Goal: Transaction & Acquisition: Purchase product/service

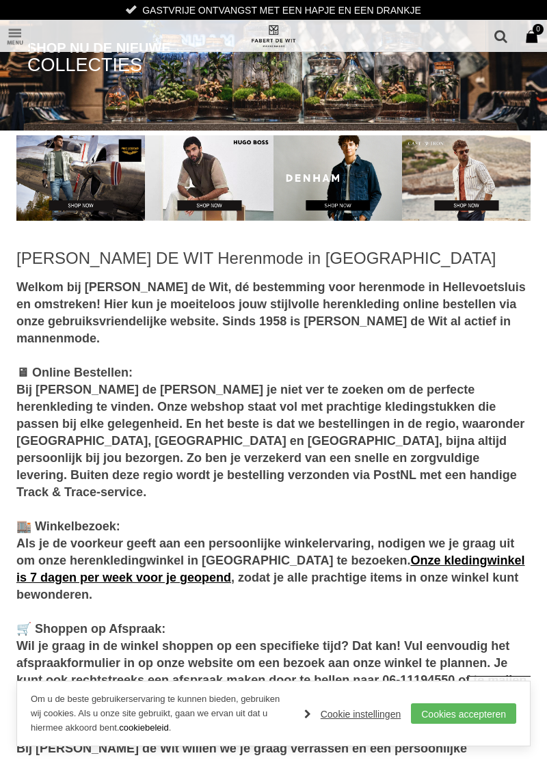
scroll to position [184, 0]
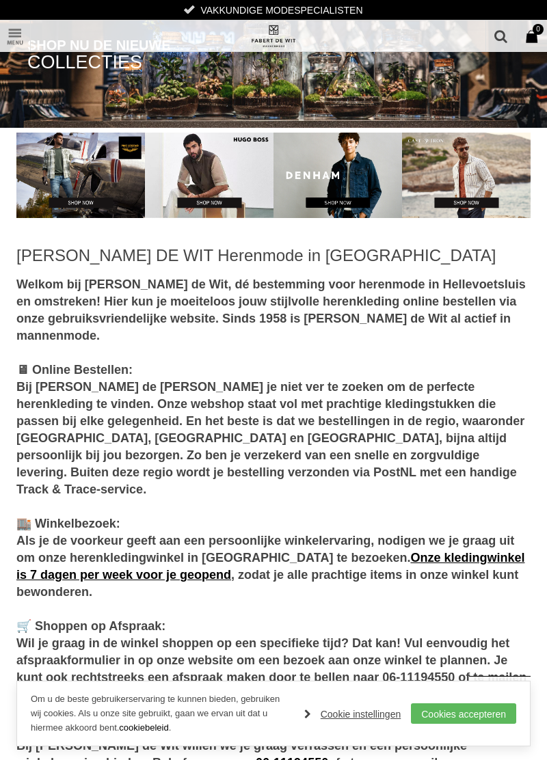
click at [18, 38] on link "Toon menu" at bounding box center [15, 35] width 31 height 31
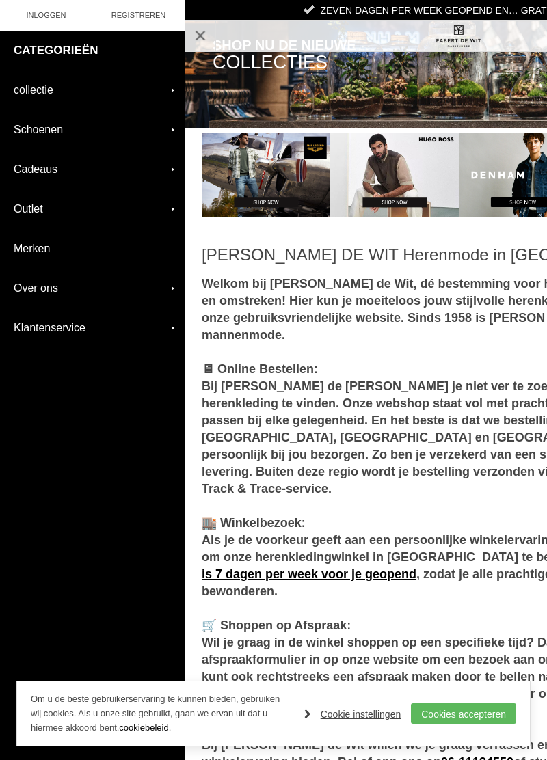
click at [156, 90] on link "collectie" at bounding box center [92, 89] width 184 height 39
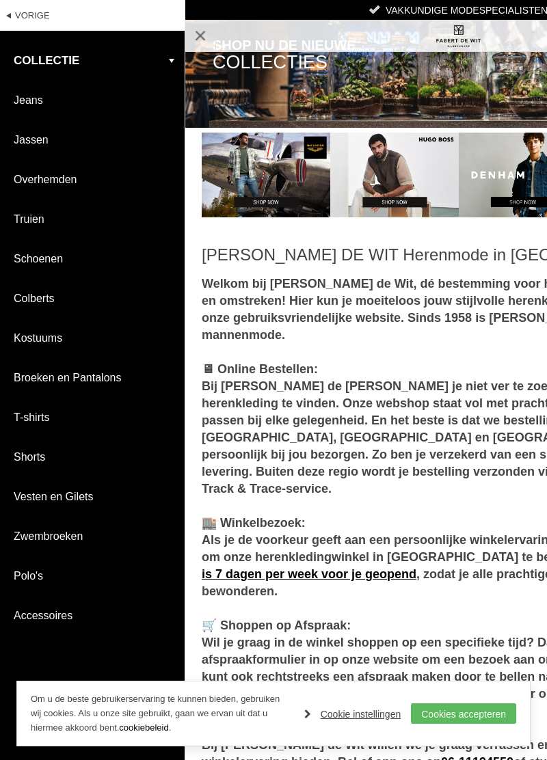
click at [37, 456] on link "Shorts" at bounding box center [92, 456] width 184 height 39
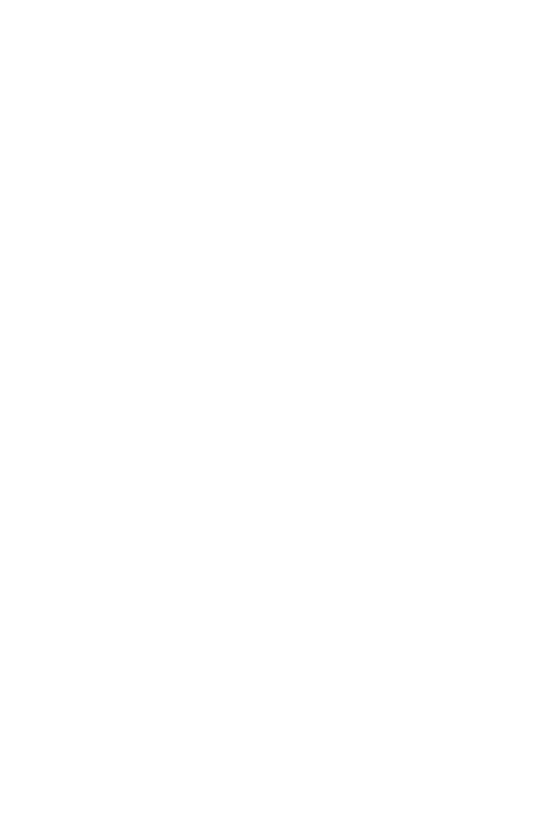
scroll to position [130, 0]
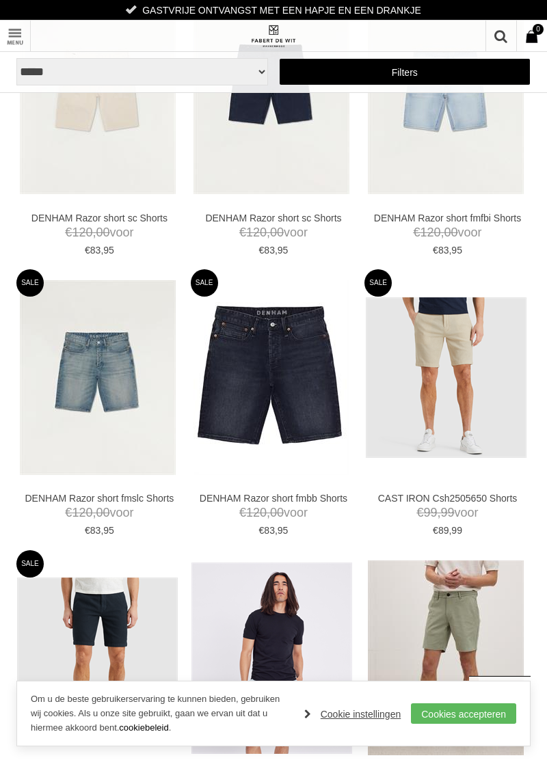
click at [0, 0] on img at bounding box center [0, 0] width 0 height 0
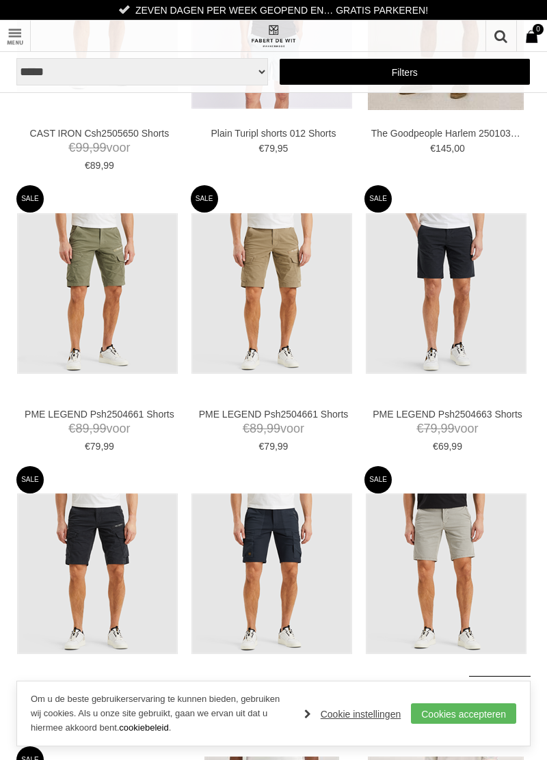
scroll to position [782, 0]
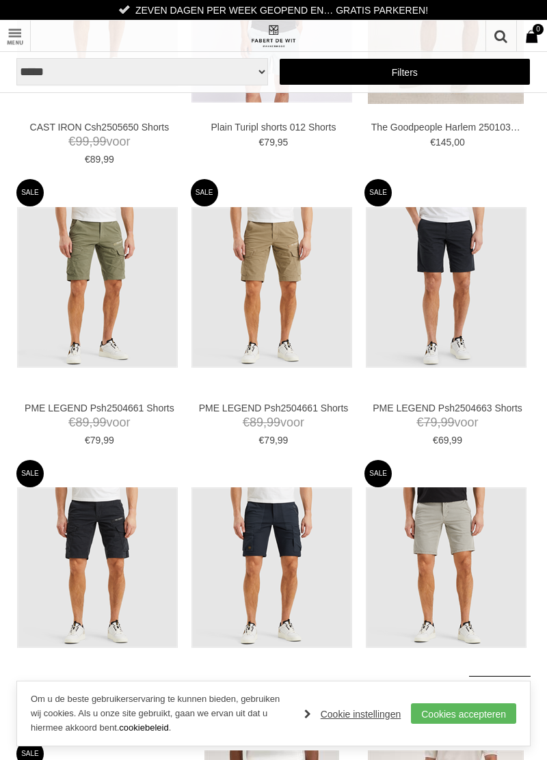
click at [0, 0] on img at bounding box center [0, 0] width 0 height 0
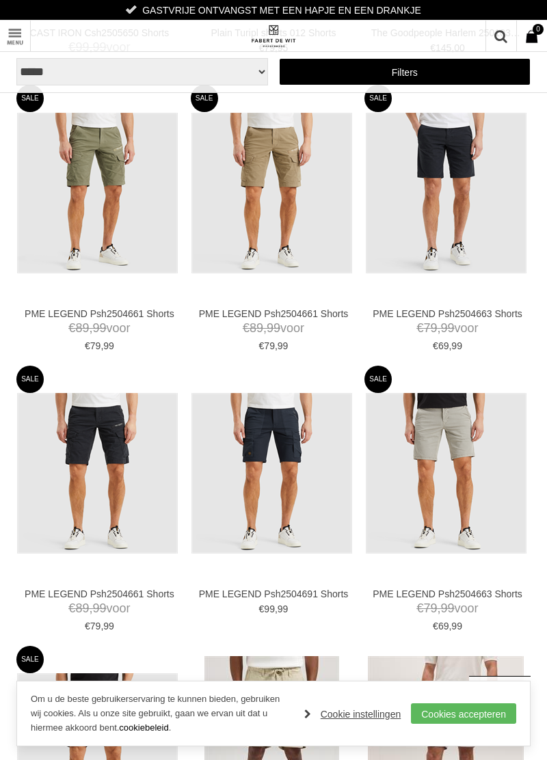
scroll to position [898, 0]
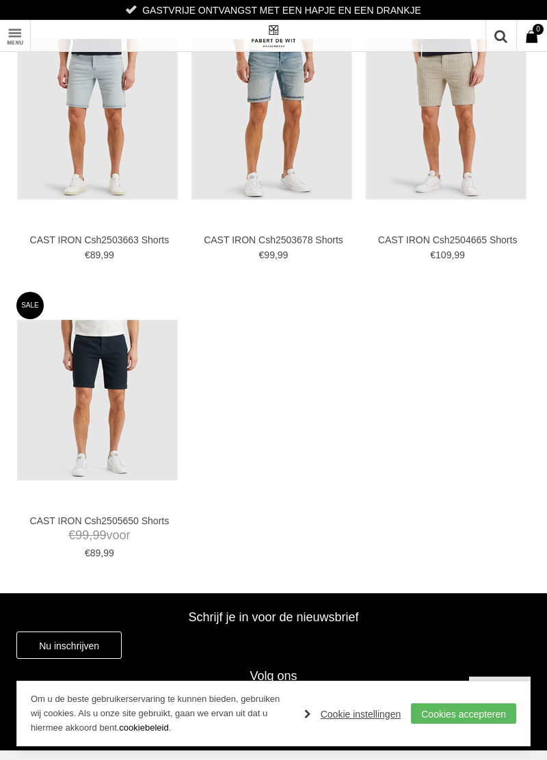
scroll to position [634, 0]
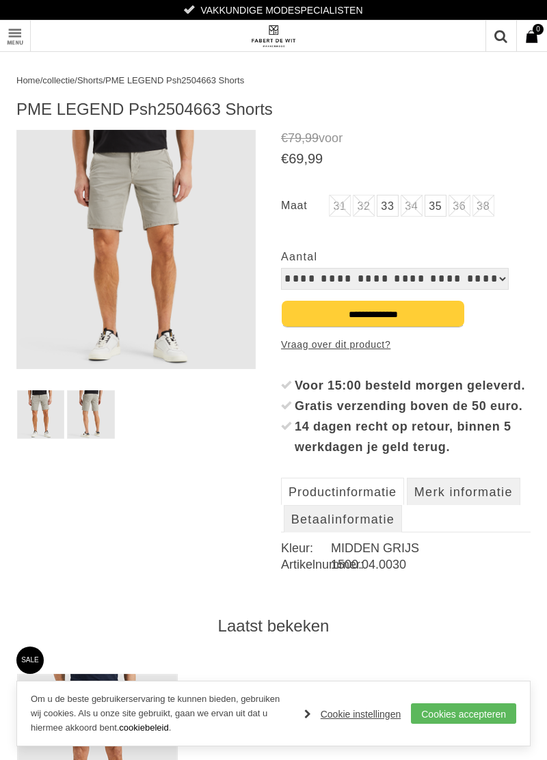
click at [441, 206] on link "35" at bounding box center [435, 206] width 22 height 22
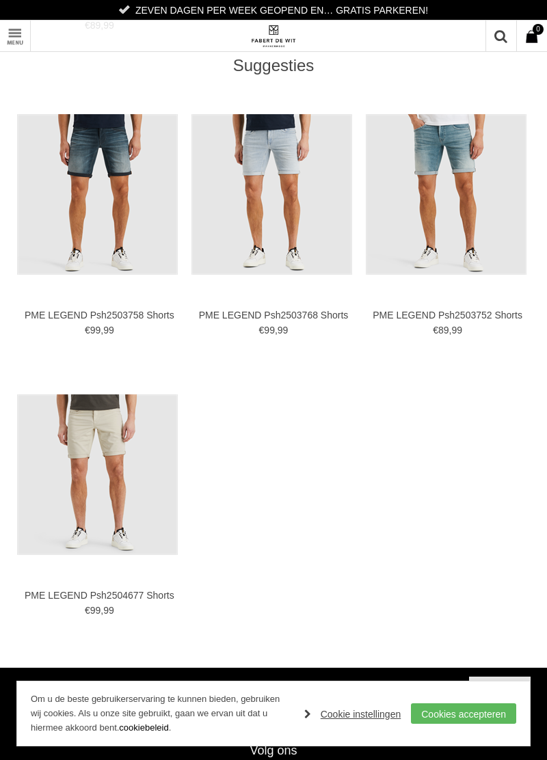
scroll to position [877, 0]
